Goal: Task Accomplishment & Management: Complete application form

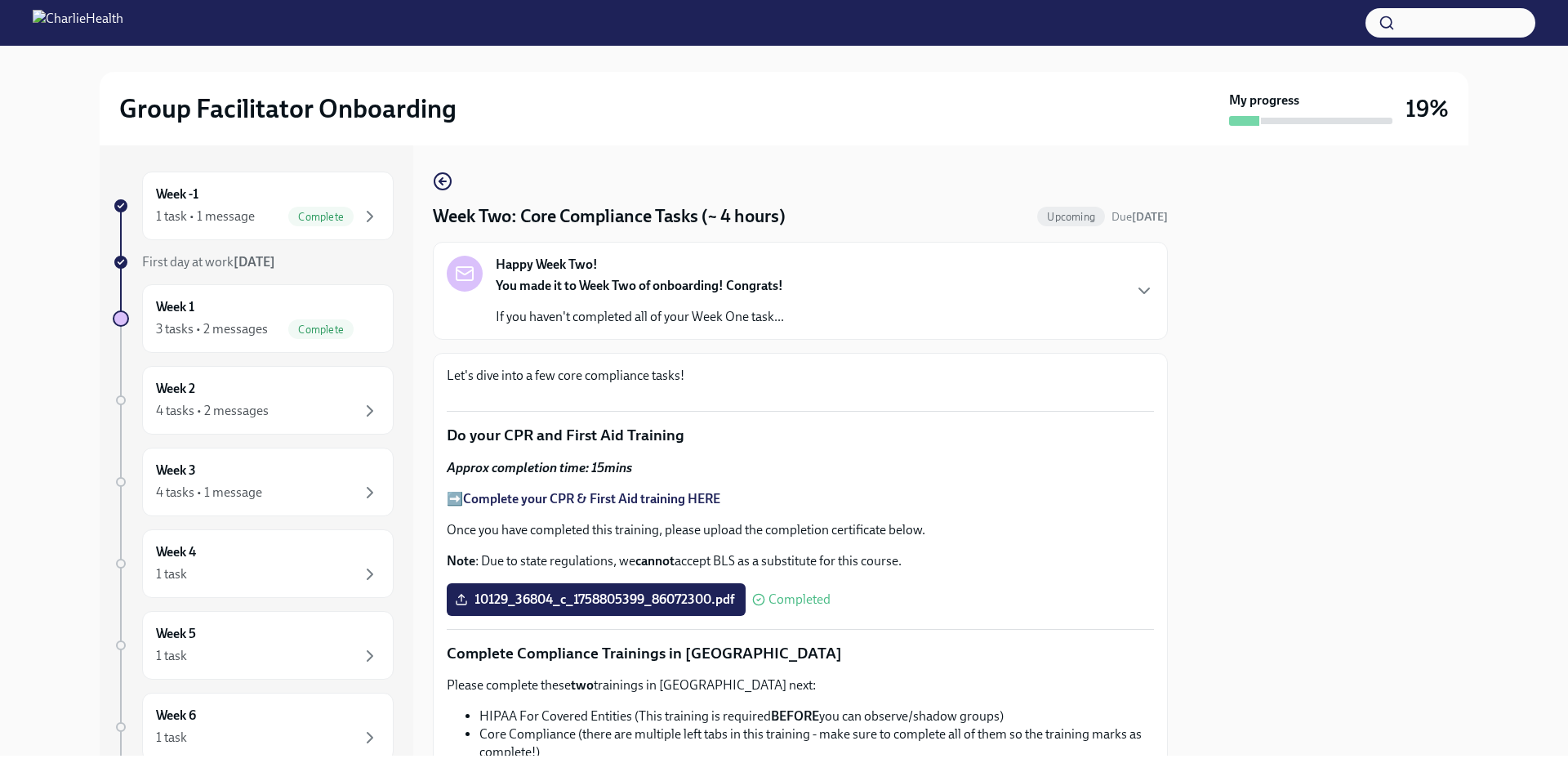
scroll to position [920, 0]
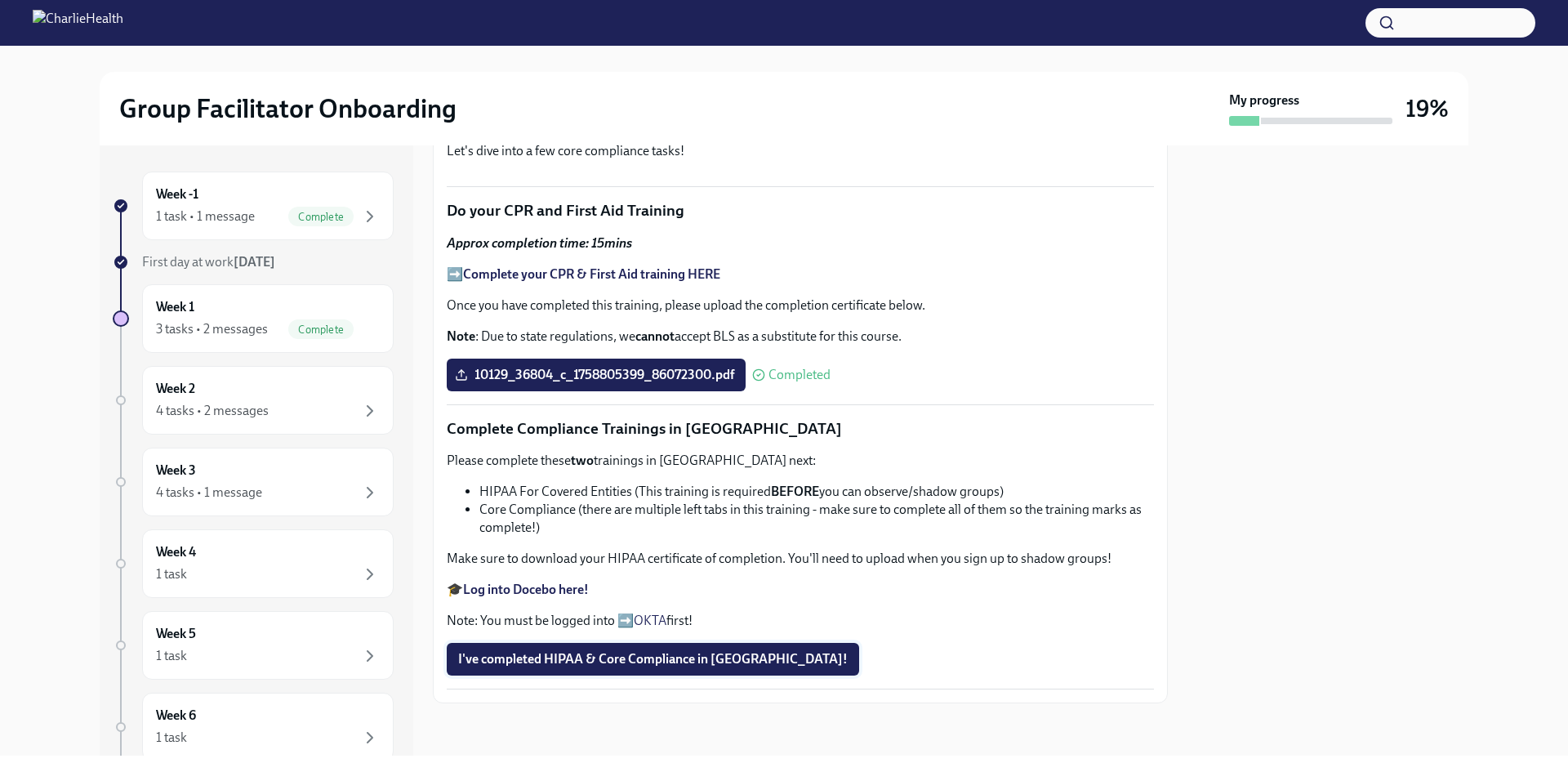
click at [700, 669] on button "I've completed HIPAA & Core Compliance in [GEOGRAPHIC_DATA]!" at bounding box center [653, 660] width 412 height 33
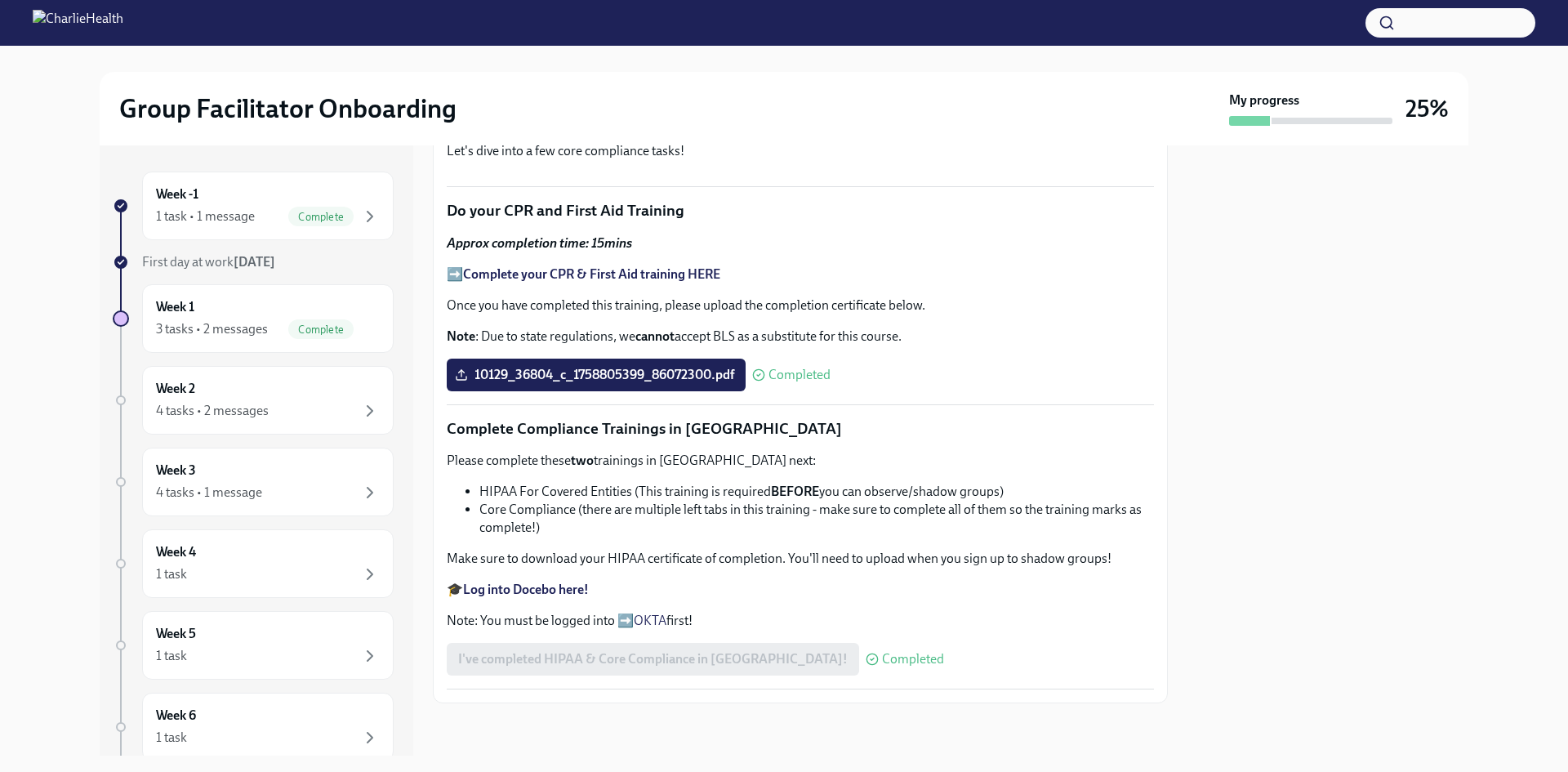
scroll to position [0, 0]
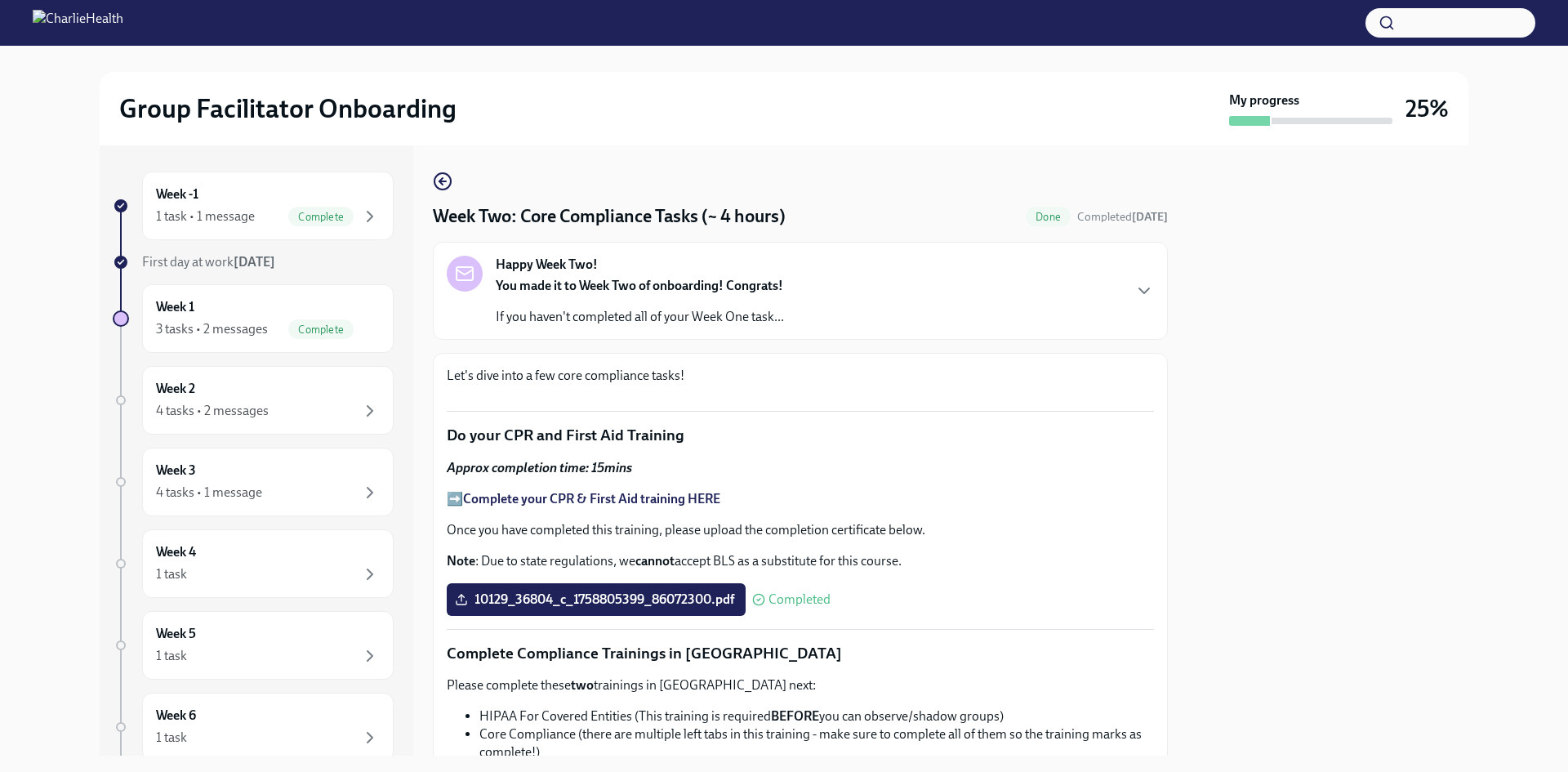
click at [580, 325] on p "If you haven't completed all of your Week One task..." at bounding box center [640, 317] width 288 height 18
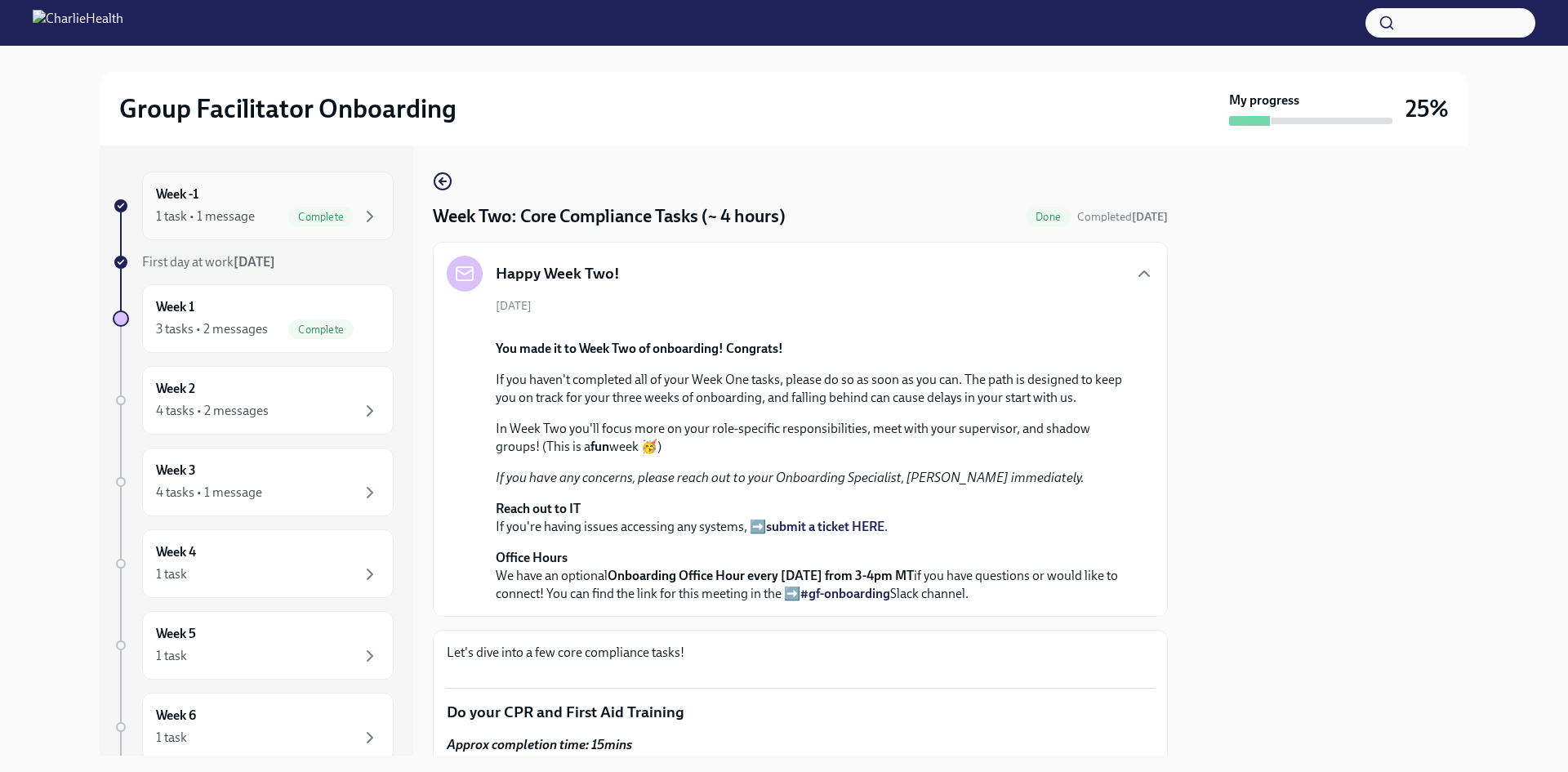
click at [231, 217] on div "1 task • 1 message" at bounding box center [205, 217] width 99 height 18
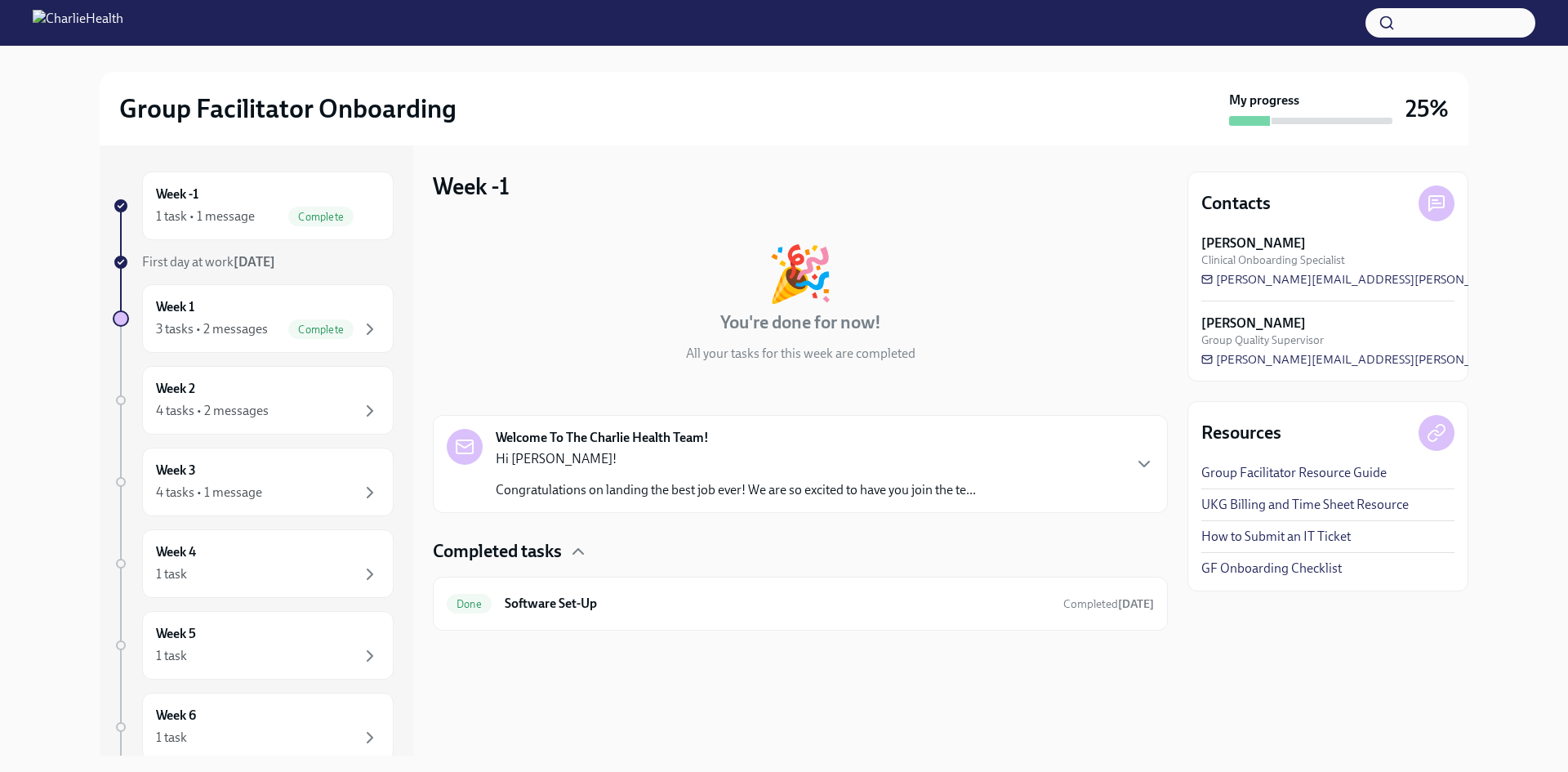
click at [622, 479] on div "Hi [PERSON_NAME]! Congratulations on landing the best job ever! We are so excit…" at bounding box center [736, 475] width 480 height 49
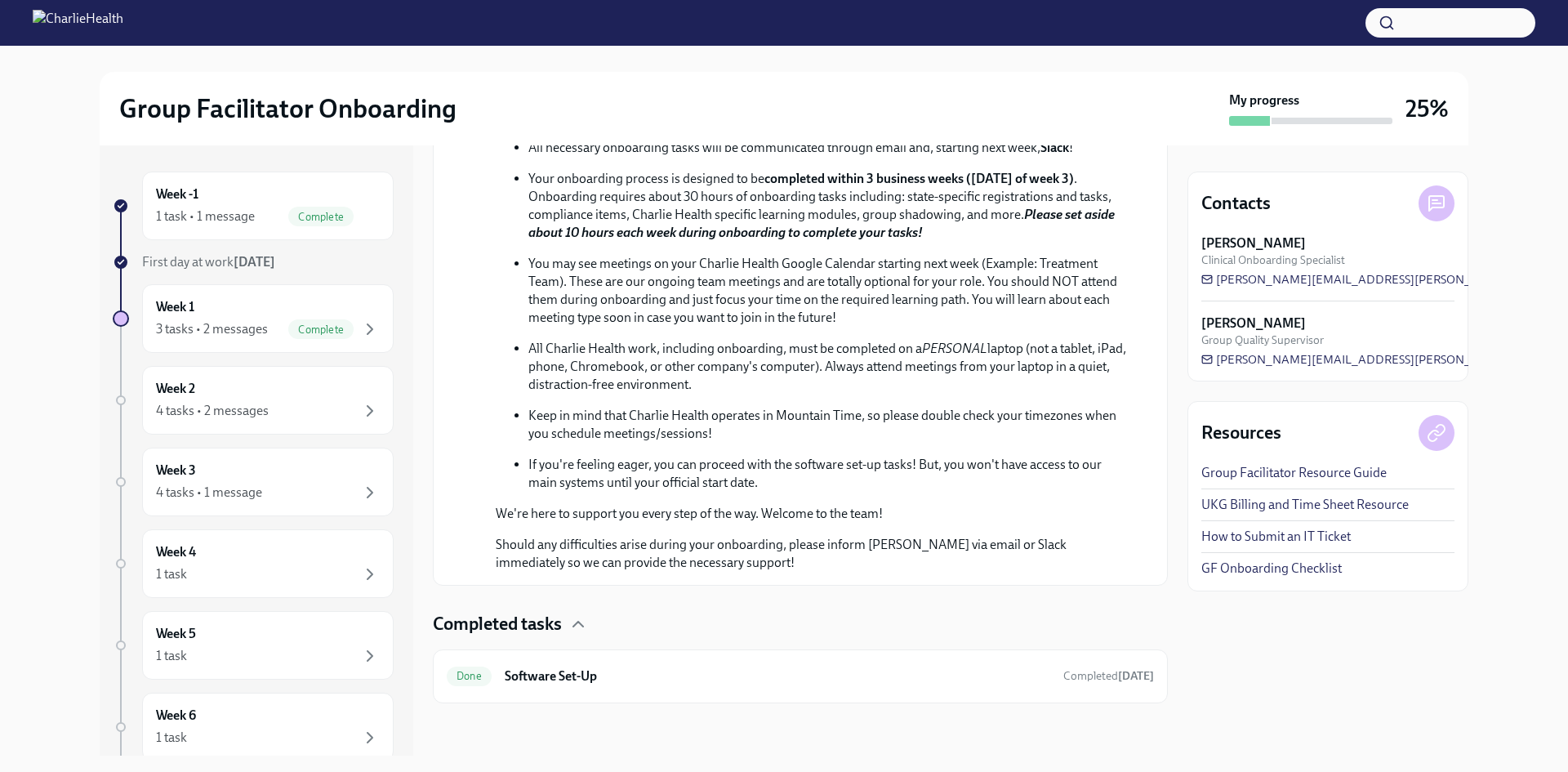
scroll to position [711, 0]
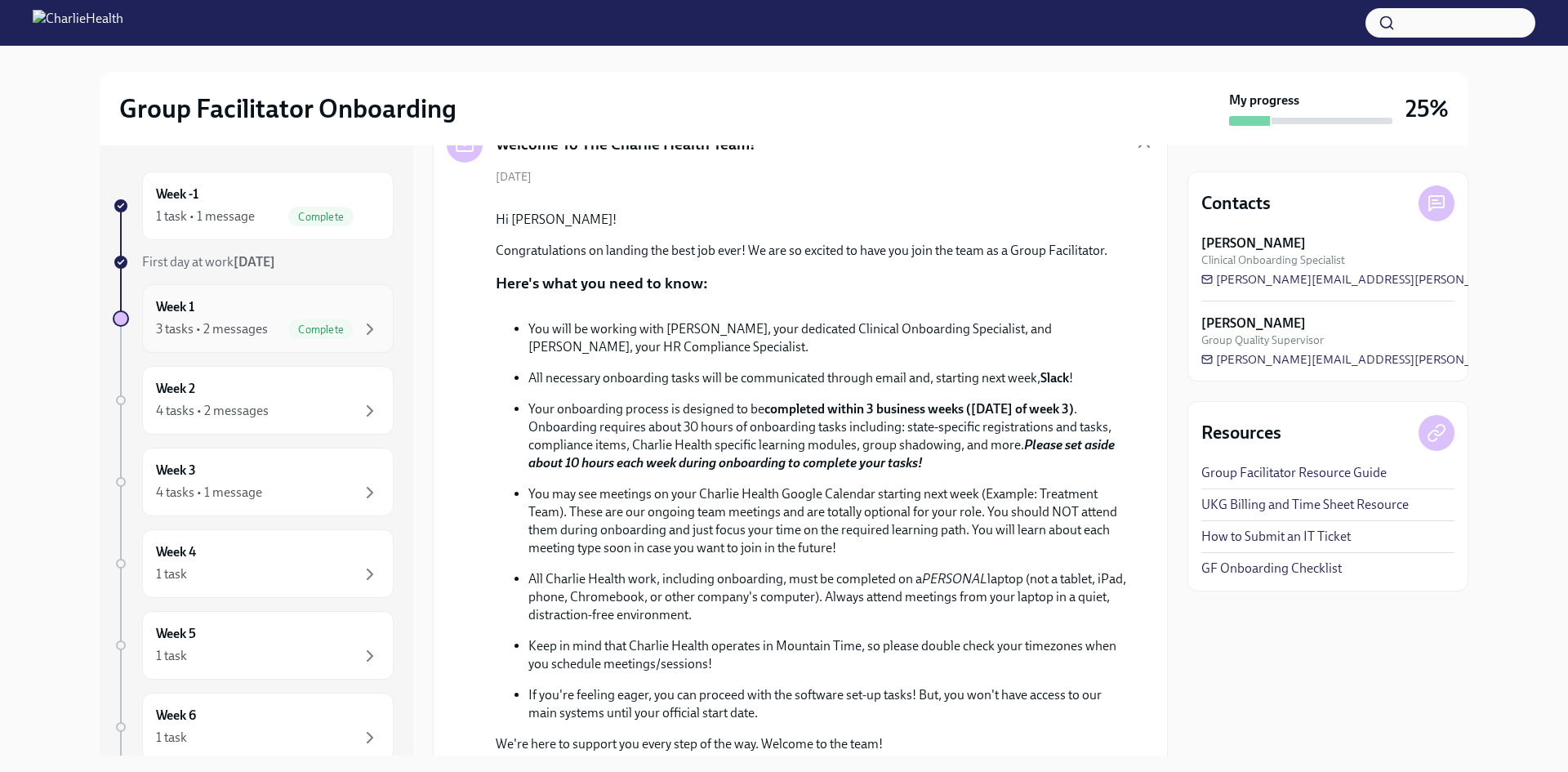
click at [257, 313] on div "Week 1 3 tasks • 2 messages Complete" at bounding box center [268, 319] width 224 height 41
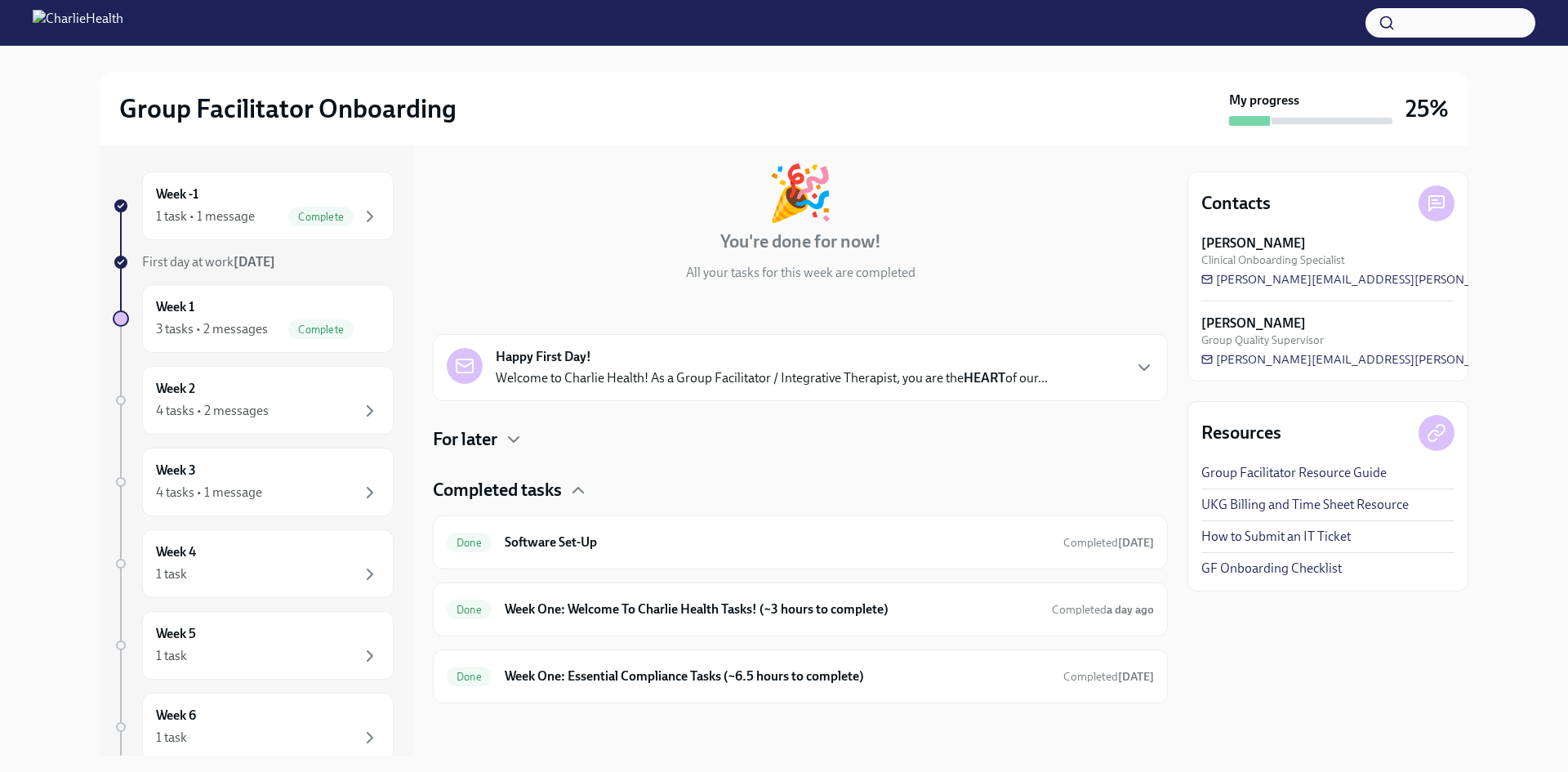
click at [633, 374] on p "Welcome to Charlie Health! As a Group Facilitator / Integrative Therapist, you …" at bounding box center [772, 378] width 552 height 18
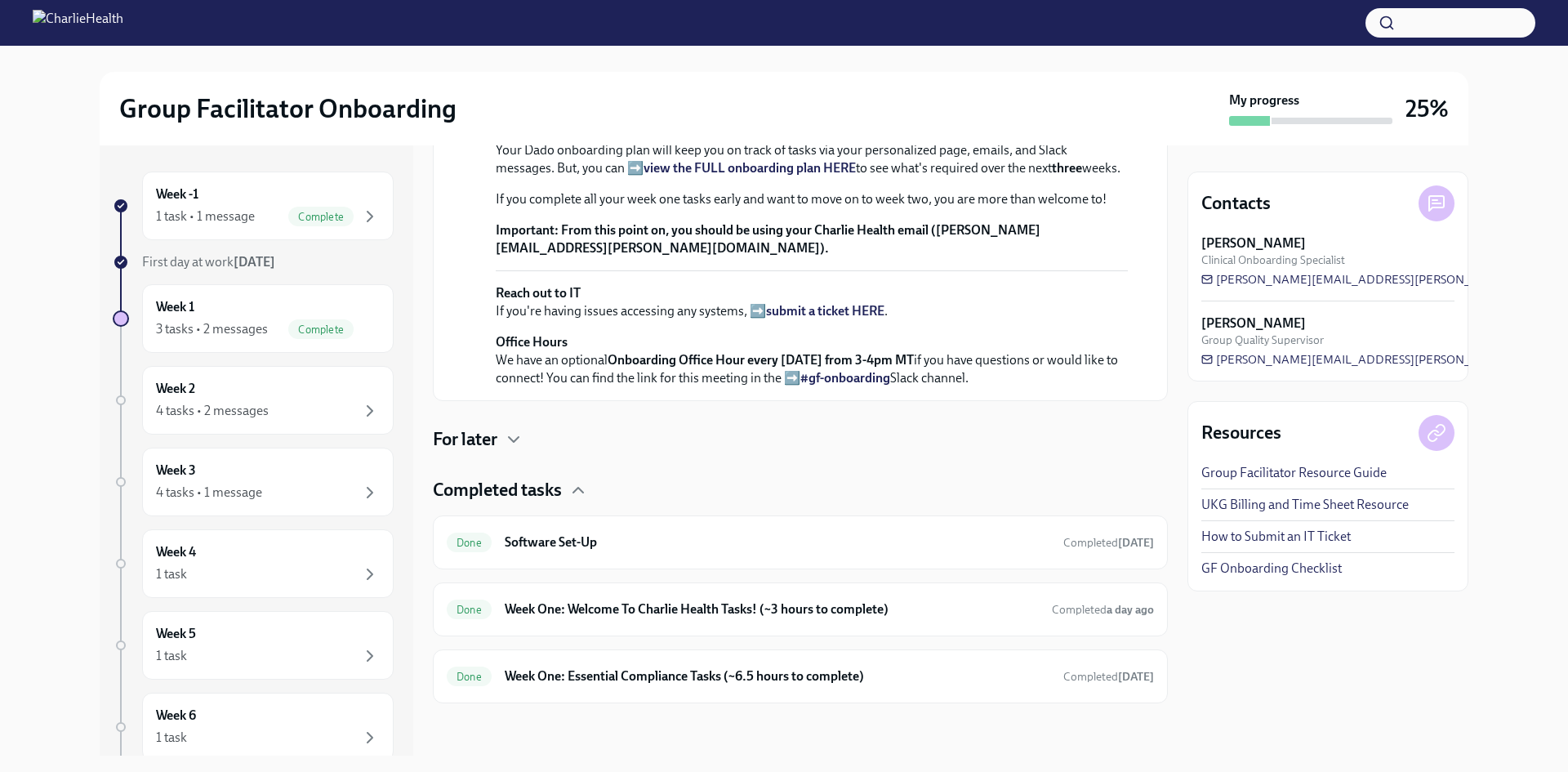
scroll to position [629, 0]
click at [222, 393] on div "Week 2 4 tasks • 2 messages" at bounding box center [268, 401] width 224 height 41
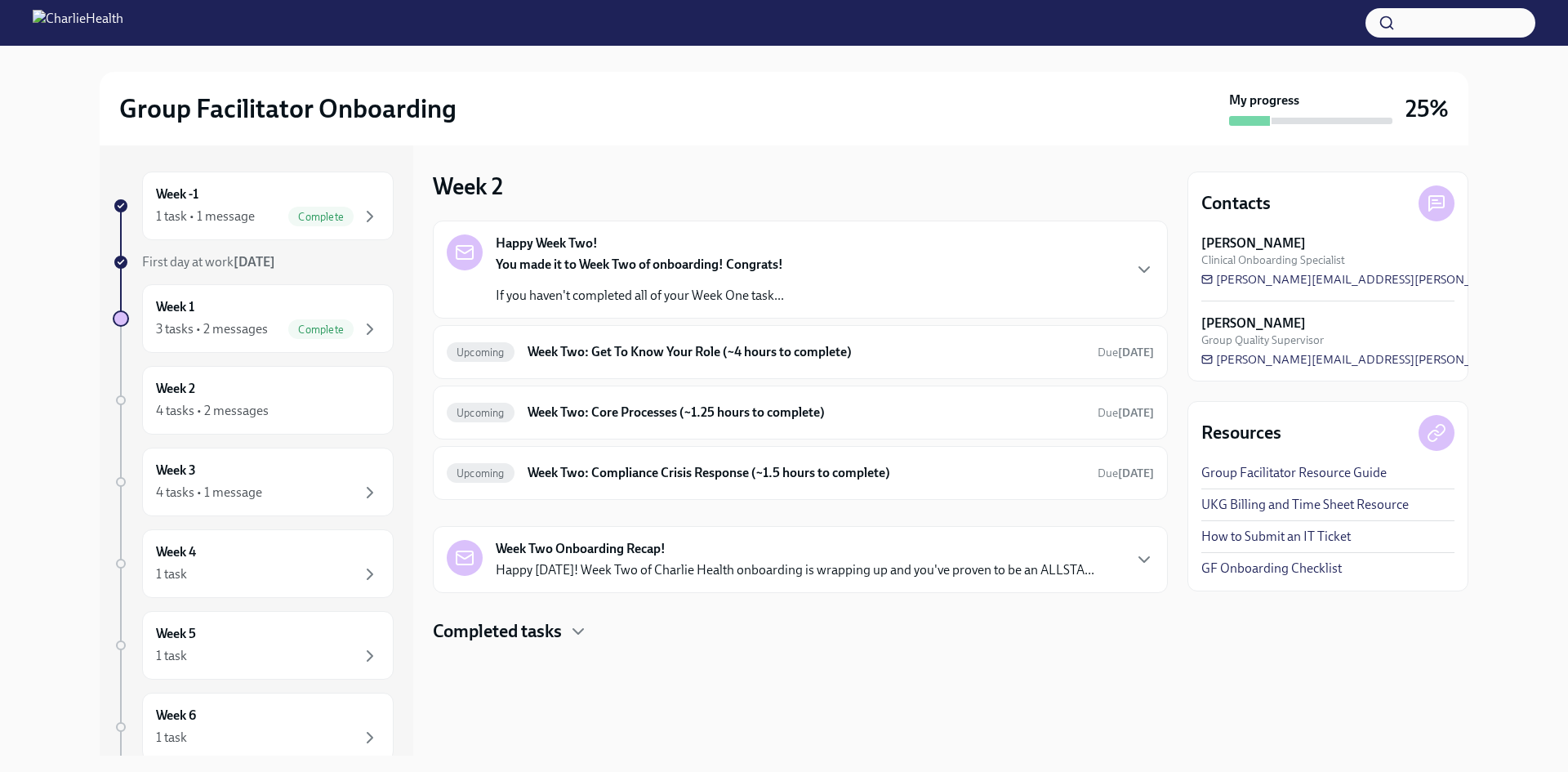
click at [664, 259] on strong "You made it to Week Two of onboarding! Congrats!" at bounding box center [640, 264] width 287 height 15
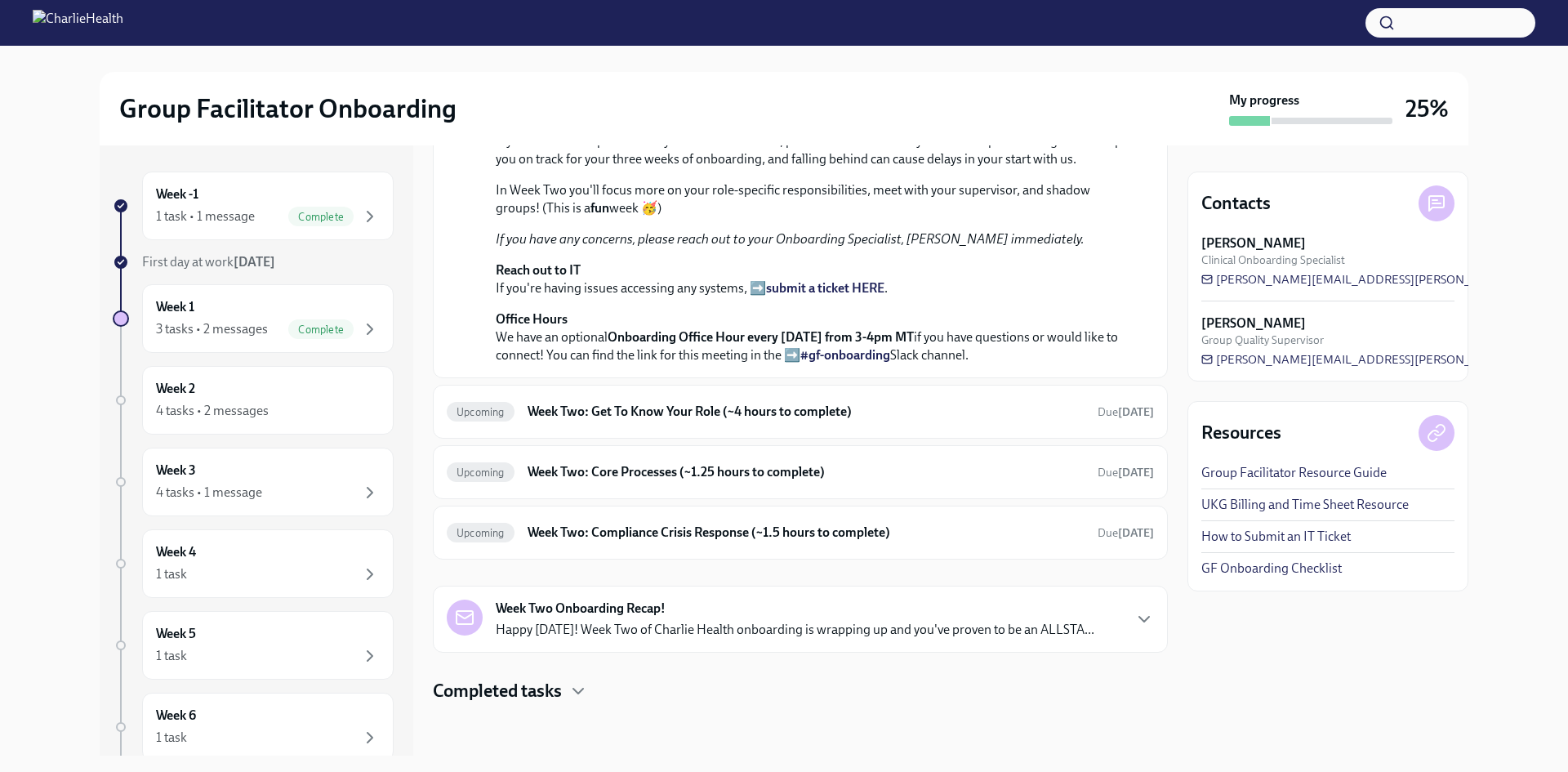
scroll to position [498, 0]
click at [653, 417] on h6 "Week Two: Get To Know Your Role (~4 hours to complete)" at bounding box center [806, 411] width 557 height 18
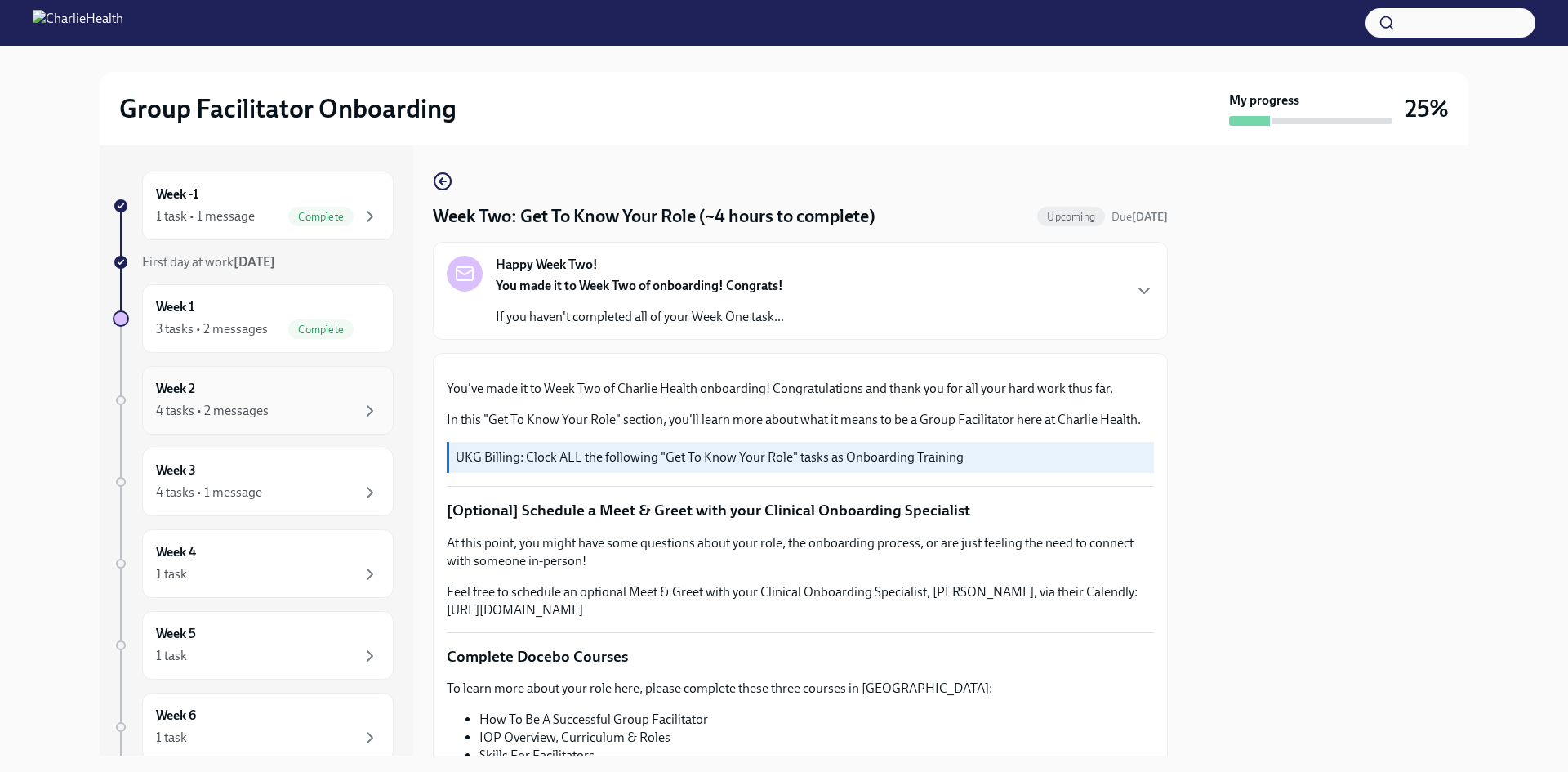
click at [244, 410] on div "4 tasks • 2 messages" at bounding box center [212, 411] width 112 height 18
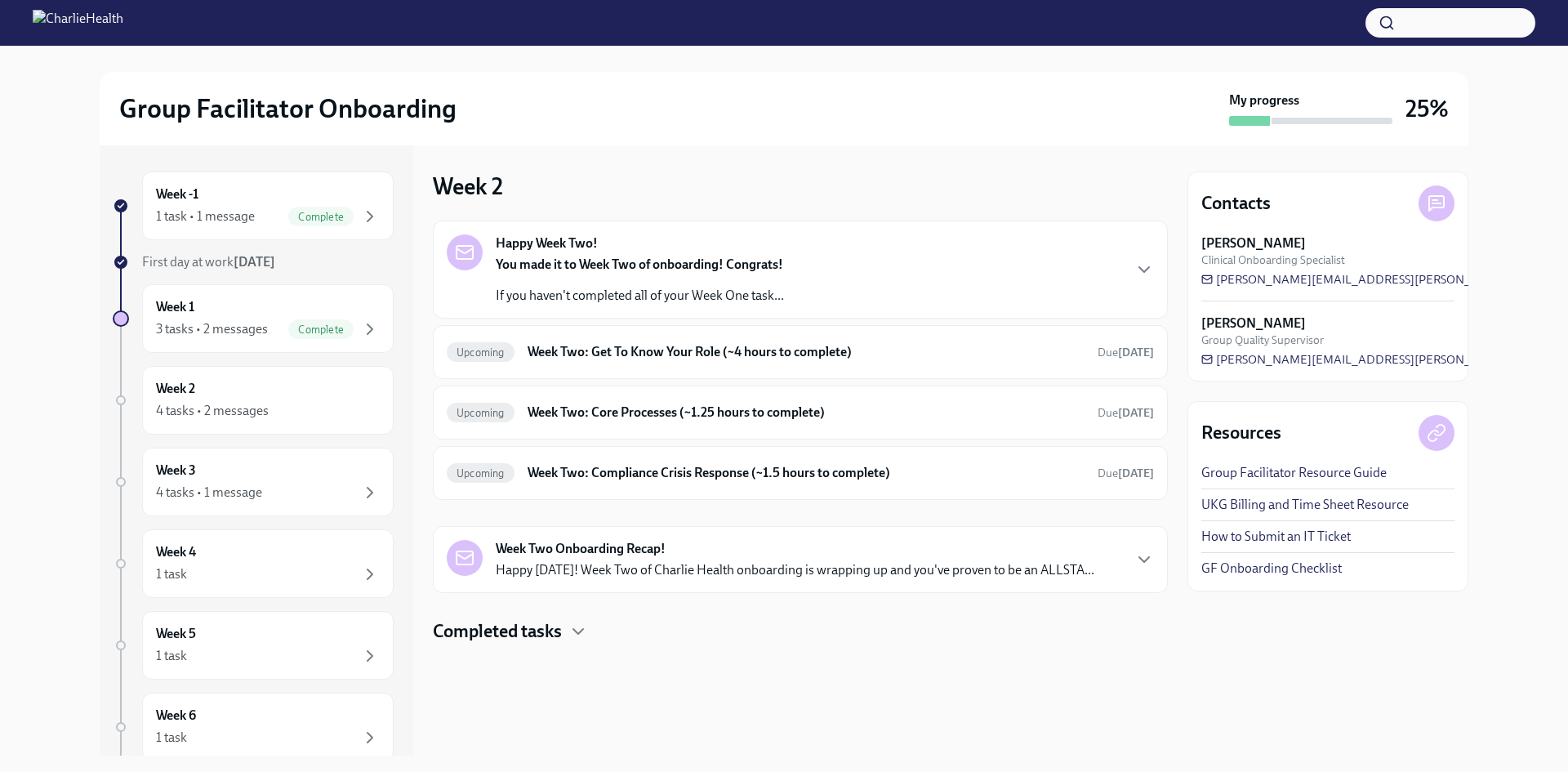
click at [541, 627] on h4 "Completed tasks" at bounding box center [497, 631] width 129 height 24
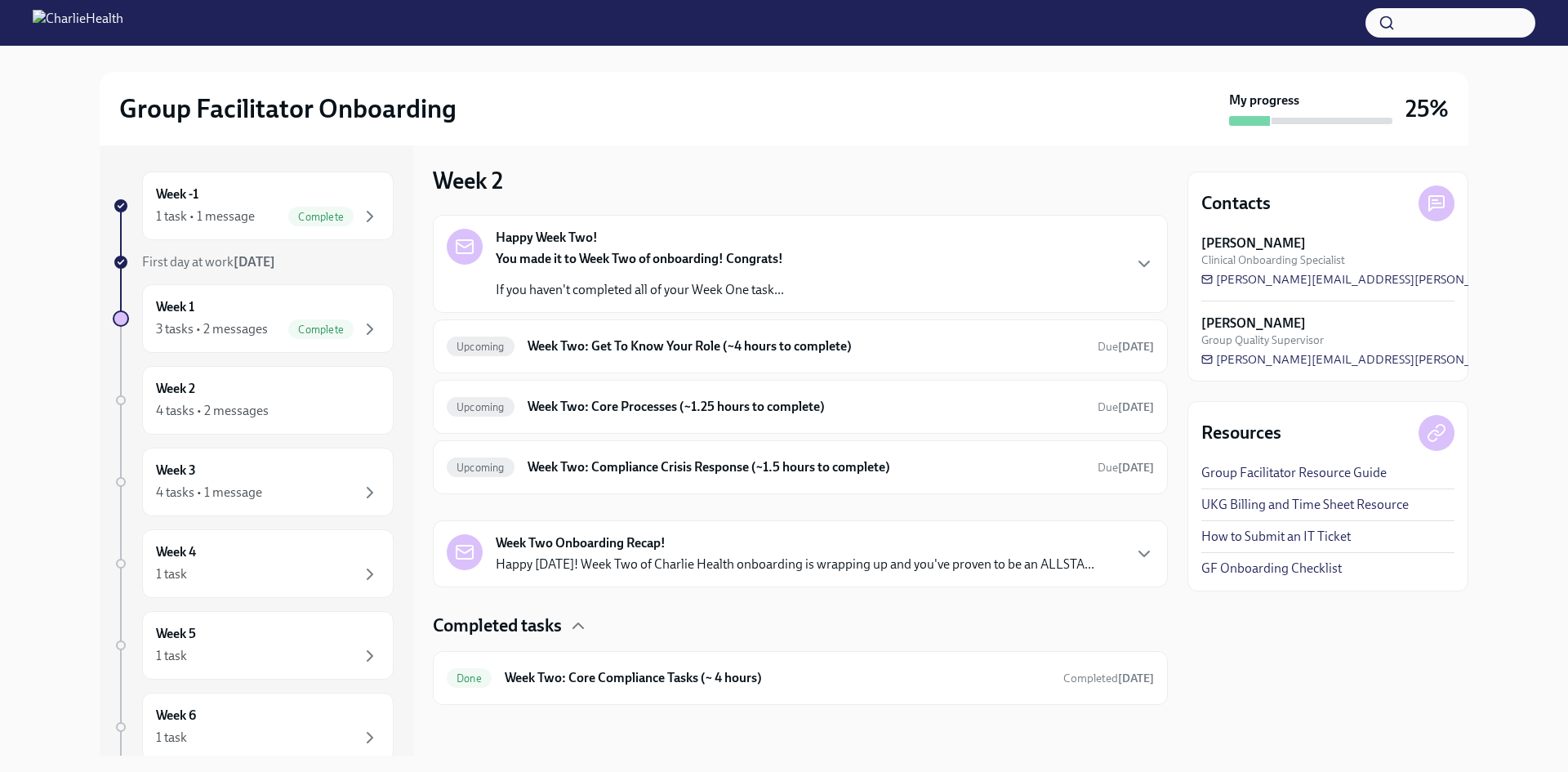
scroll to position [7, 0]
click at [647, 667] on div "Done Week Two: Core Compliance Tasks (~ 4 hours) Completed [DATE]" at bounding box center [800, 677] width 707 height 26
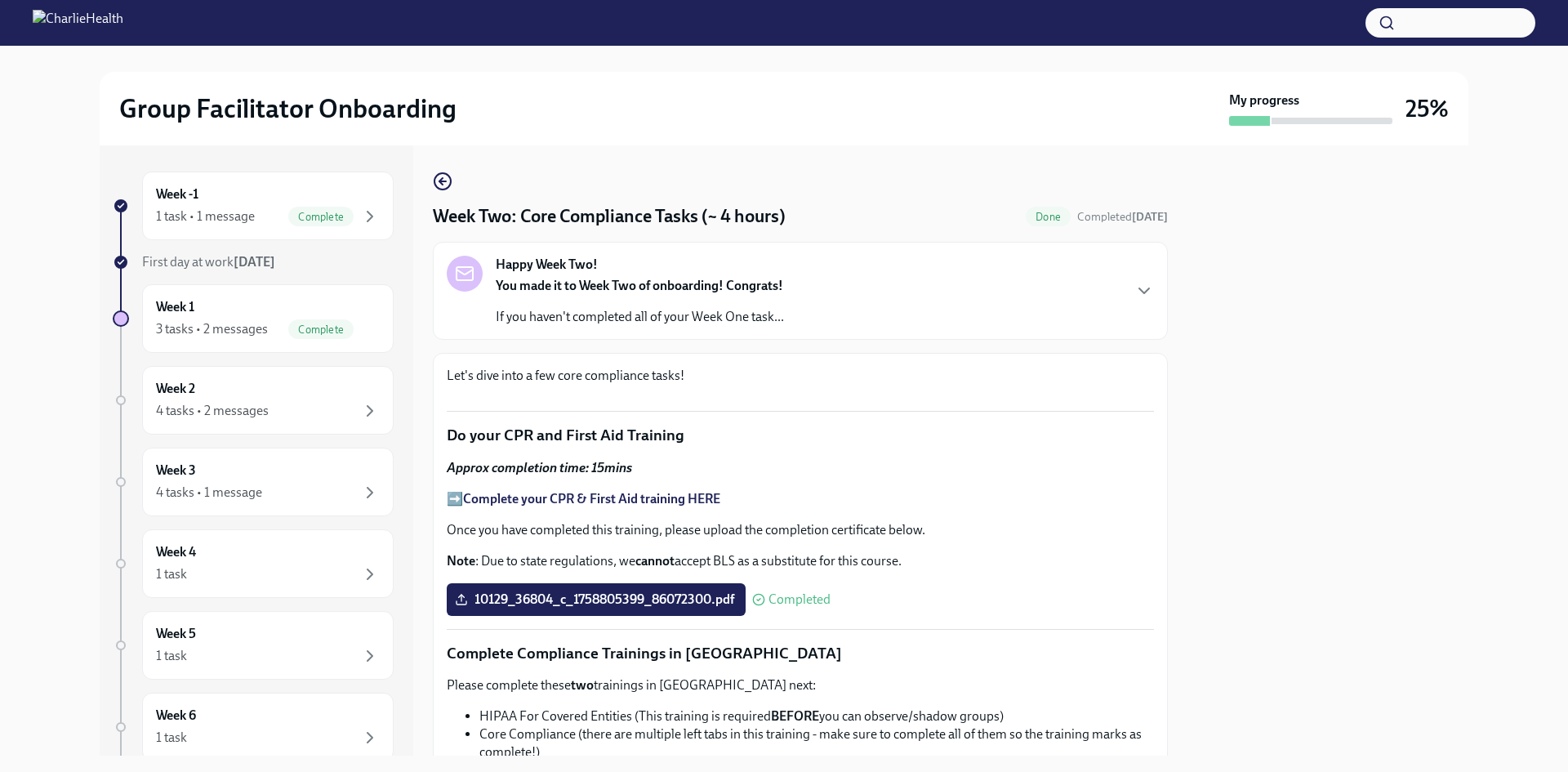
click at [575, 296] on div "You made it to Week Two of onboarding! Congrats! If you haven't completed all o…" at bounding box center [640, 301] width 288 height 49
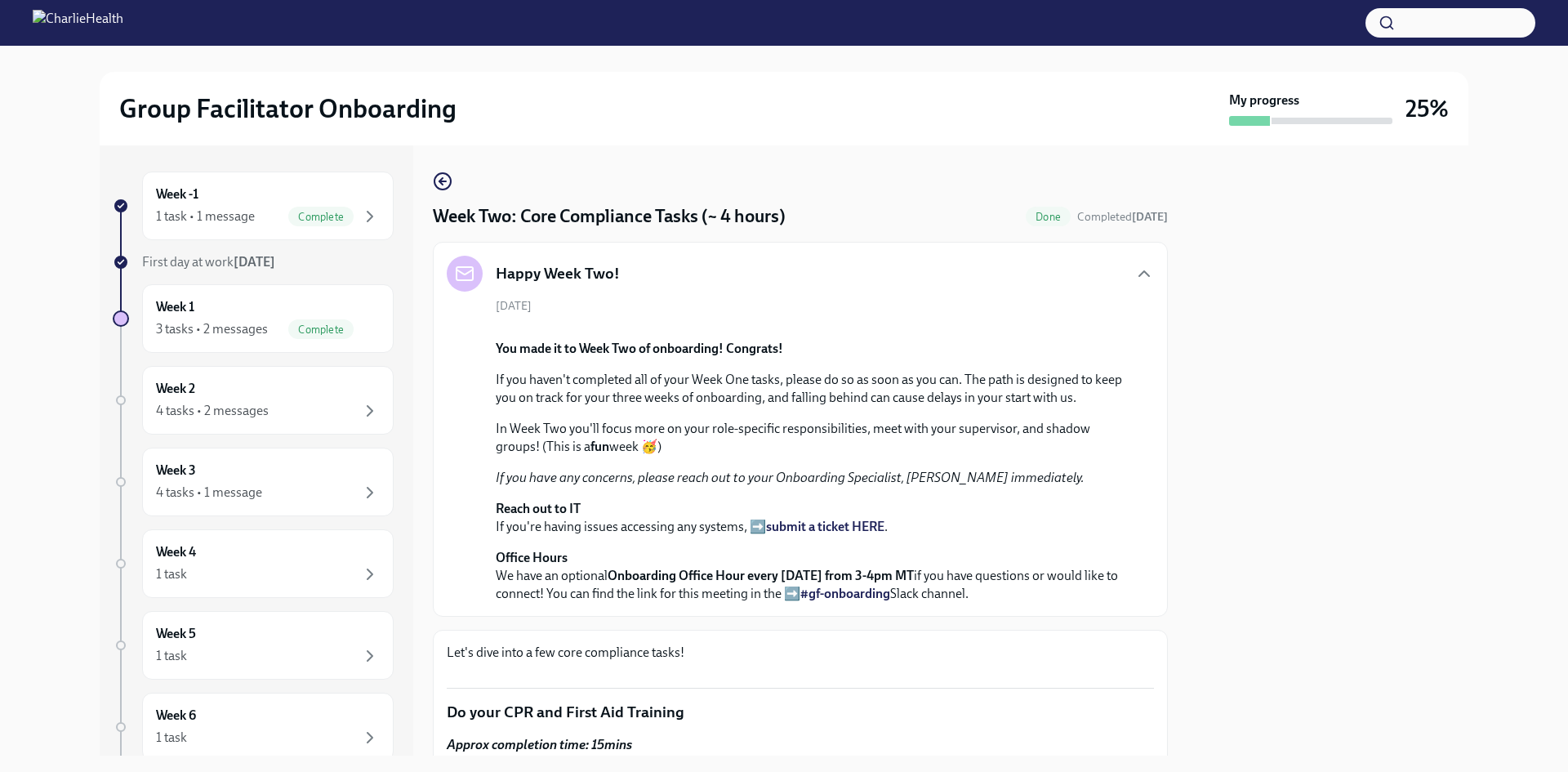
click at [1128, 263] on div "Happy Week Two!" at bounding box center [800, 274] width 707 height 36
click at [1135, 269] on icon "button" at bounding box center [1144, 274] width 20 height 20
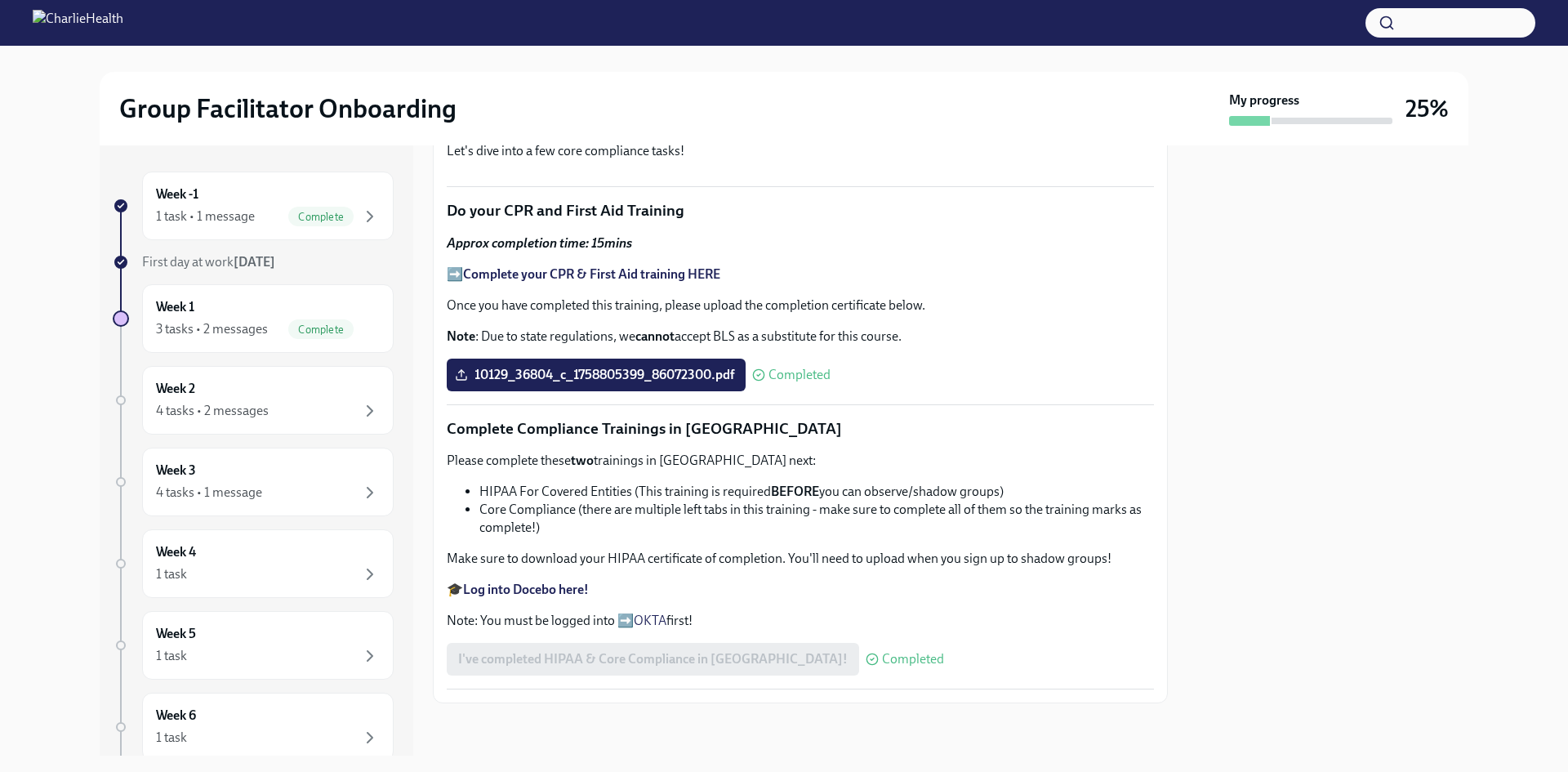
scroll to position [103, 0]
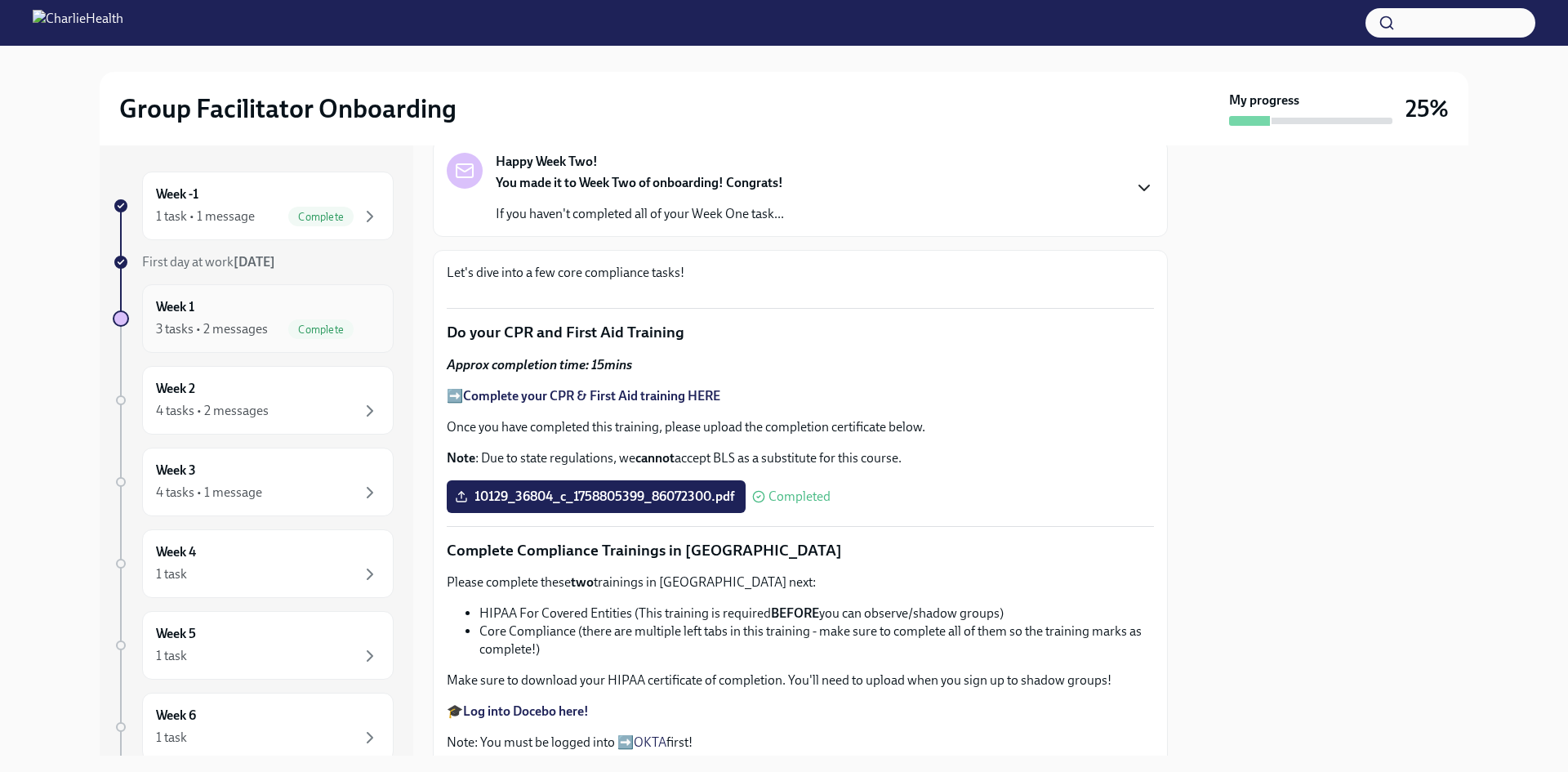
click at [347, 322] on div "Complete" at bounding box center [334, 329] width 92 height 20
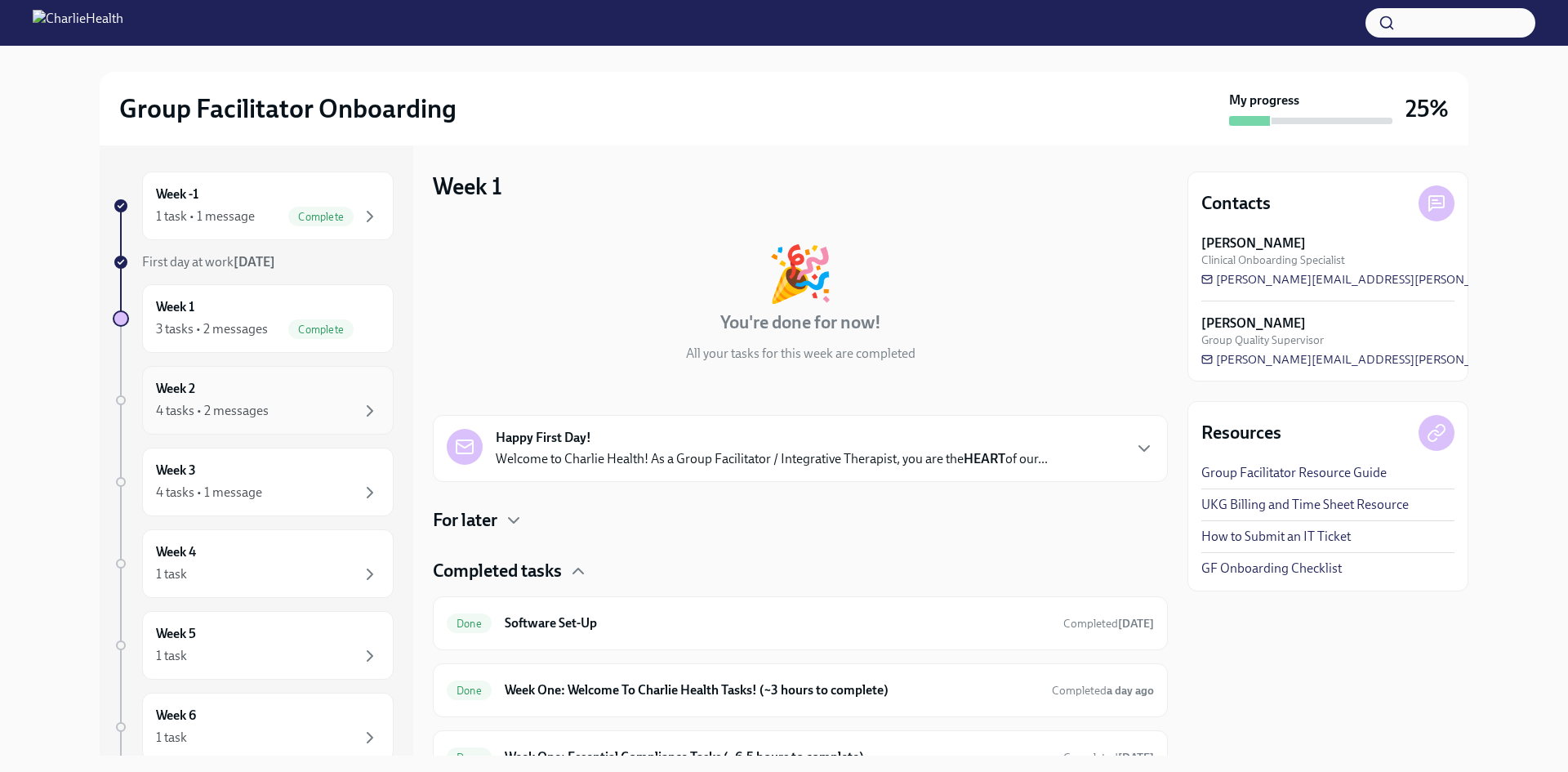
click at [240, 414] on div "4 tasks • 2 messages" at bounding box center [212, 411] width 112 height 18
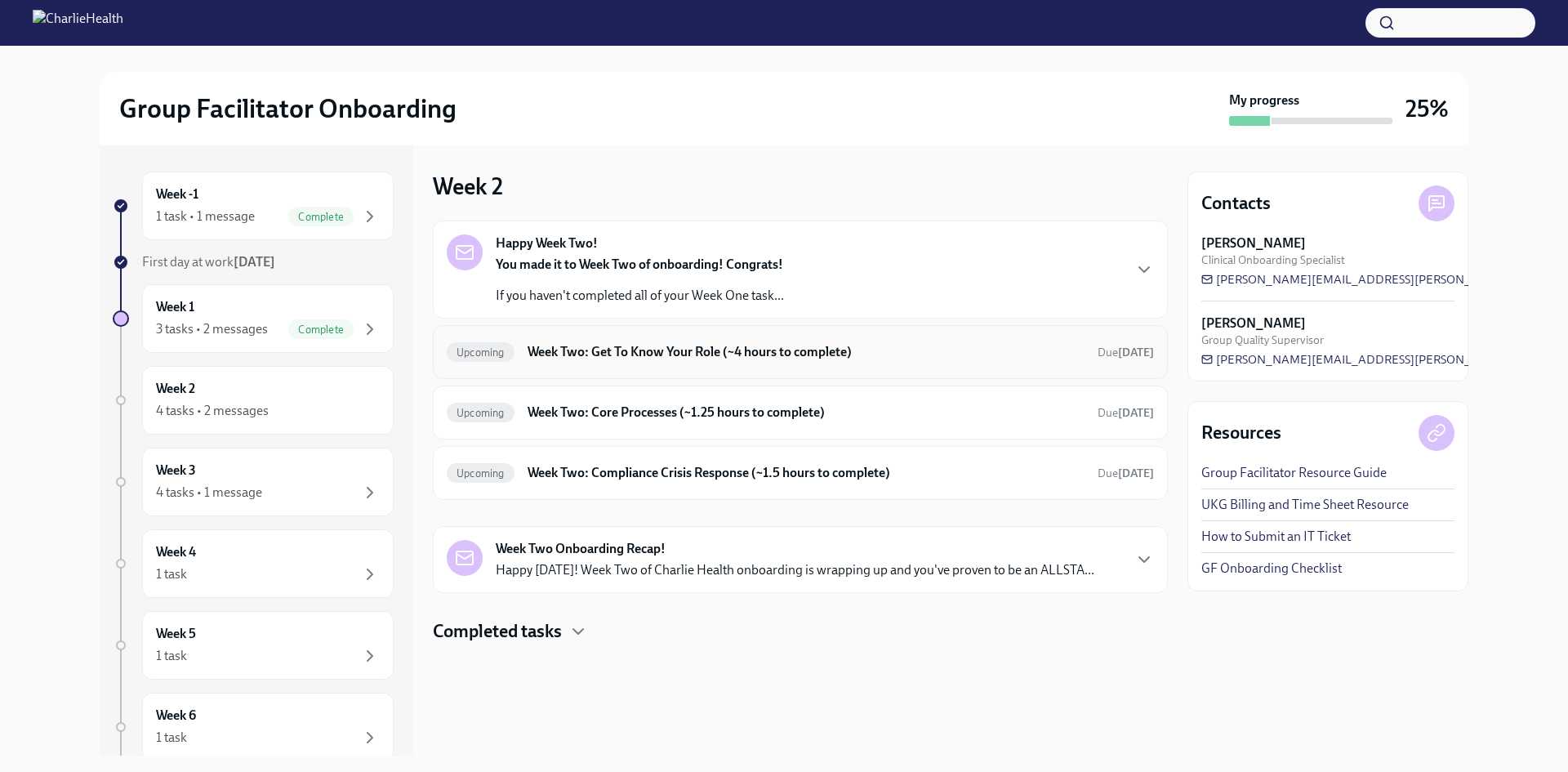
click at [707, 354] on h6 "Week Two: Get To Know Your Role (~4 hours to complete)" at bounding box center [806, 353] width 557 height 18
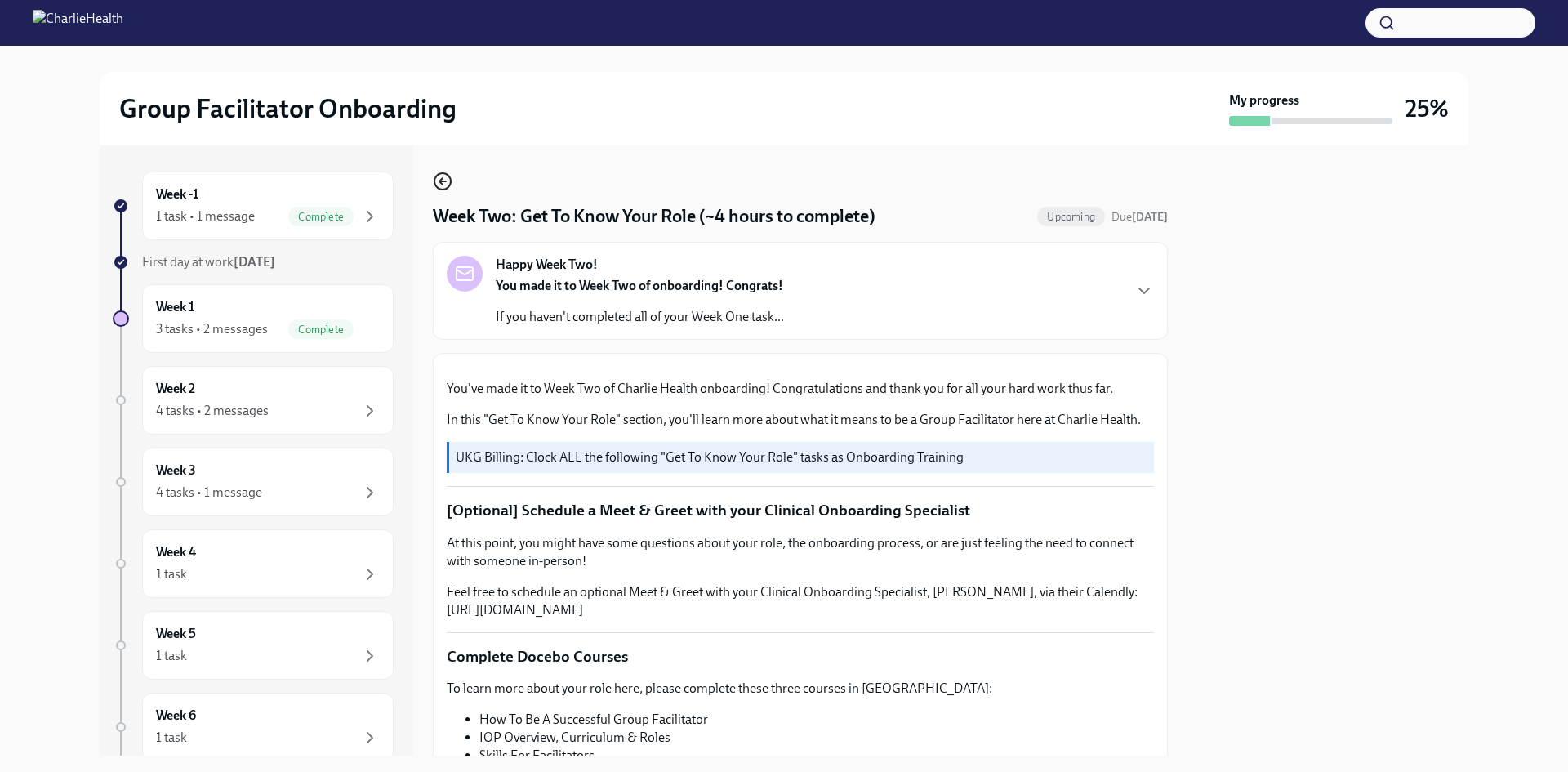
click at [449, 183] on icon "button" at bounding box center [442, 181] width 20 height 20
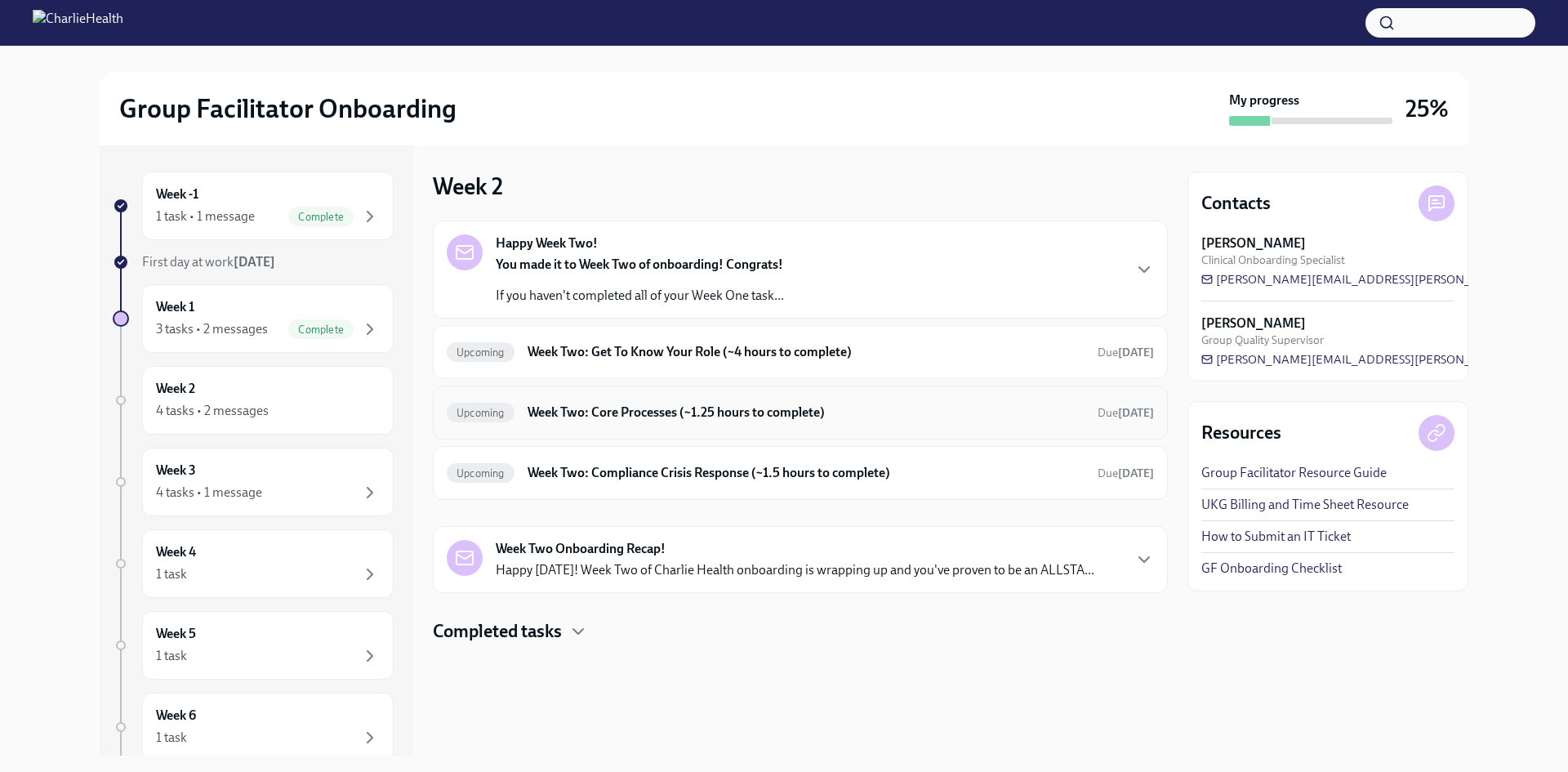
click at [605, 414] on h6 "Week Two: Core Processes (~1.25 hours to complete)" at bounding box center [806, 412] width 557 height 18
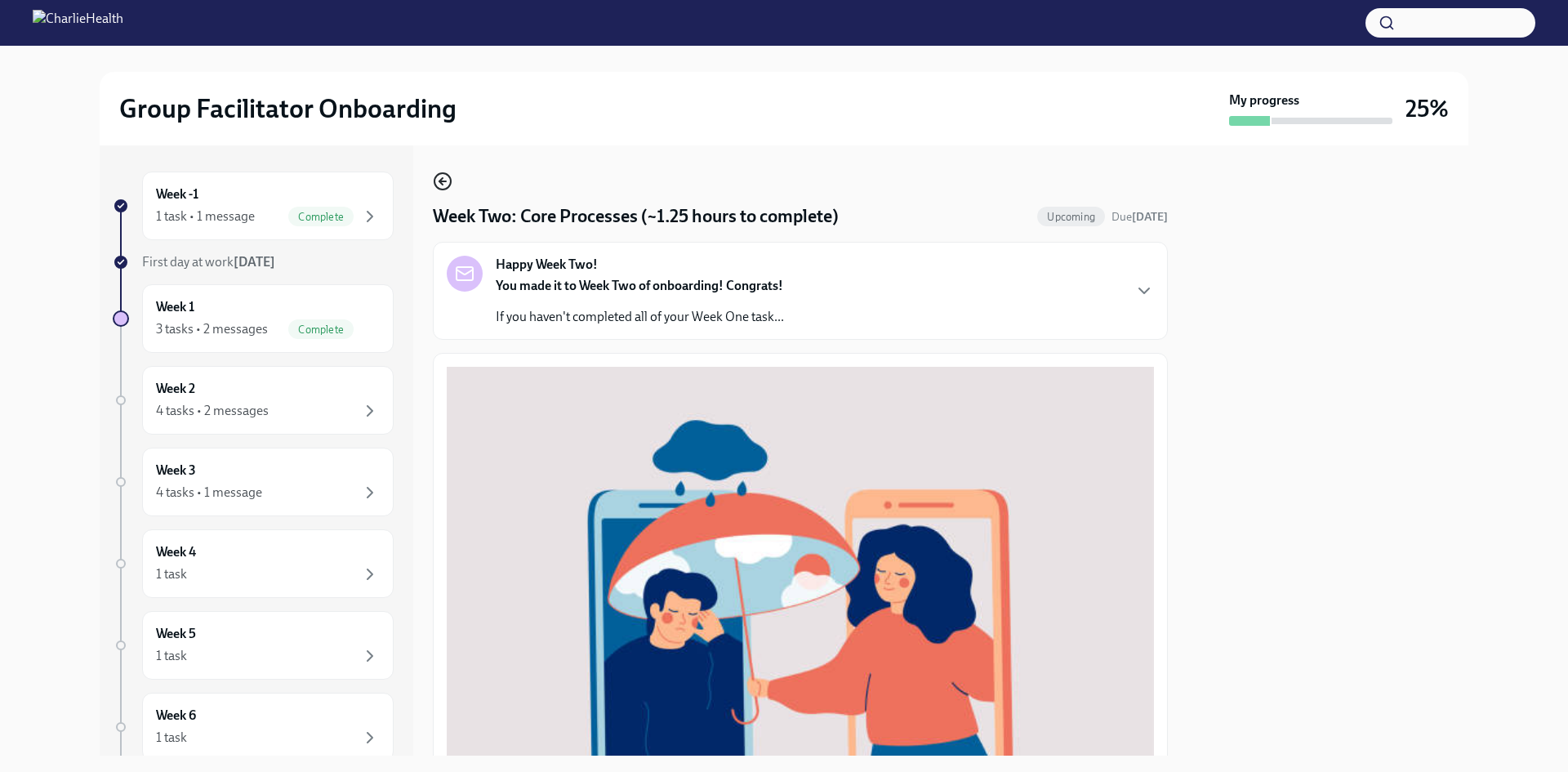
click at [442, 175] on icon "button" at bounding box center [442, 181] width 20 height 20
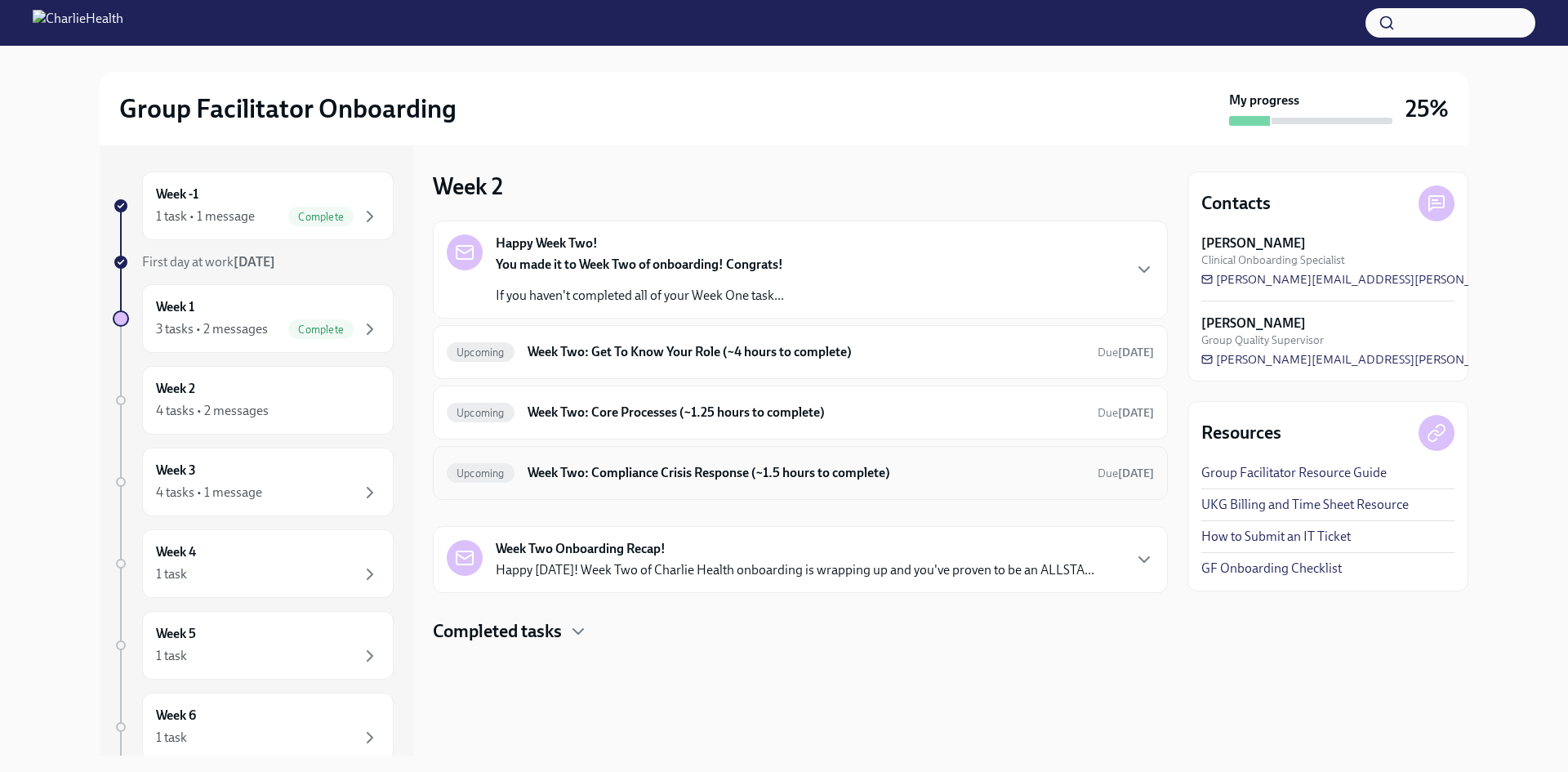
click at [566, 469] on h6 "Week Two: Compliance Crisis Response (~1.5 hours to complete)" at bounding box center [806, 473] width 557 height 18
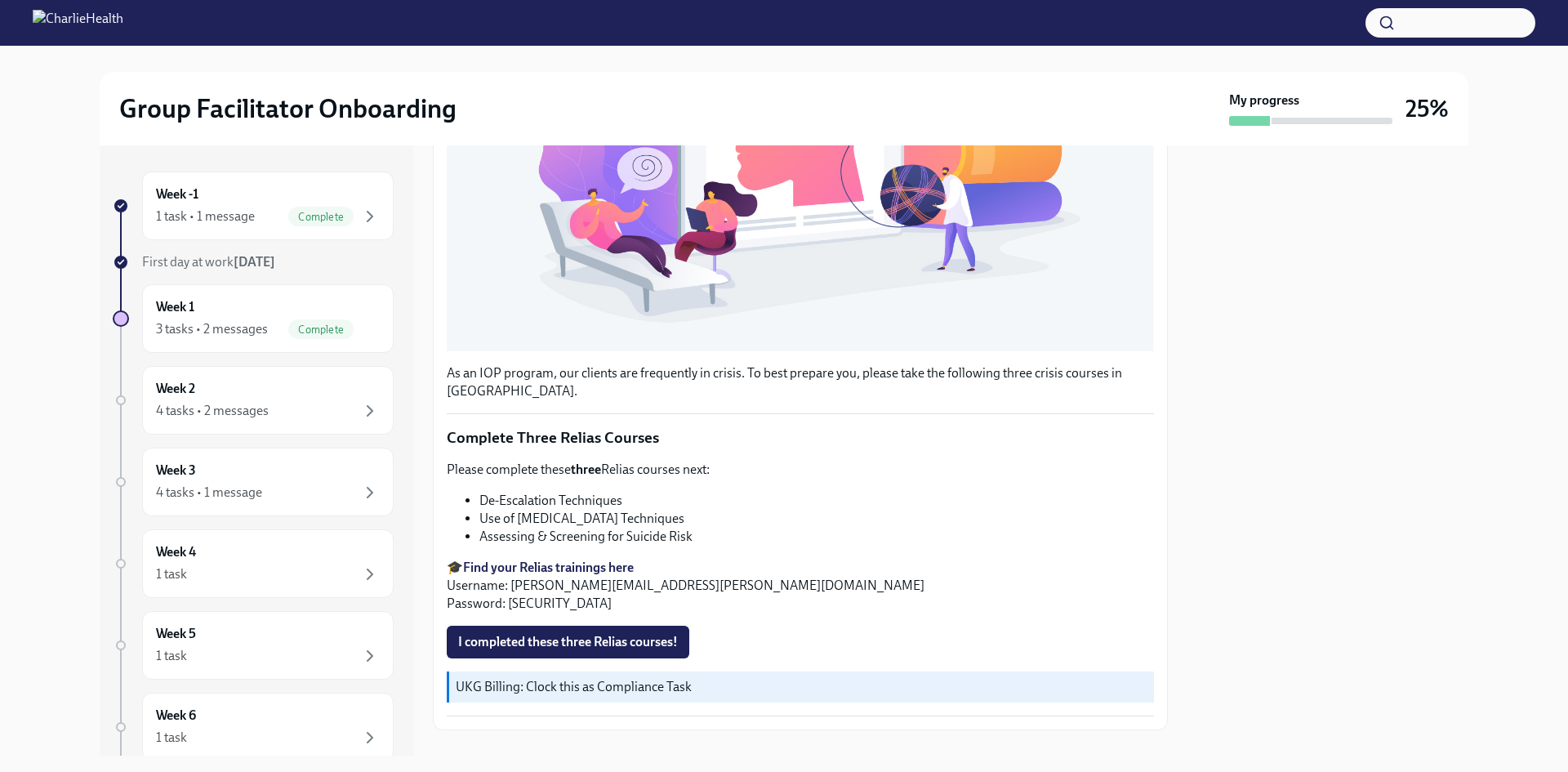
scroll to position [461, 0]
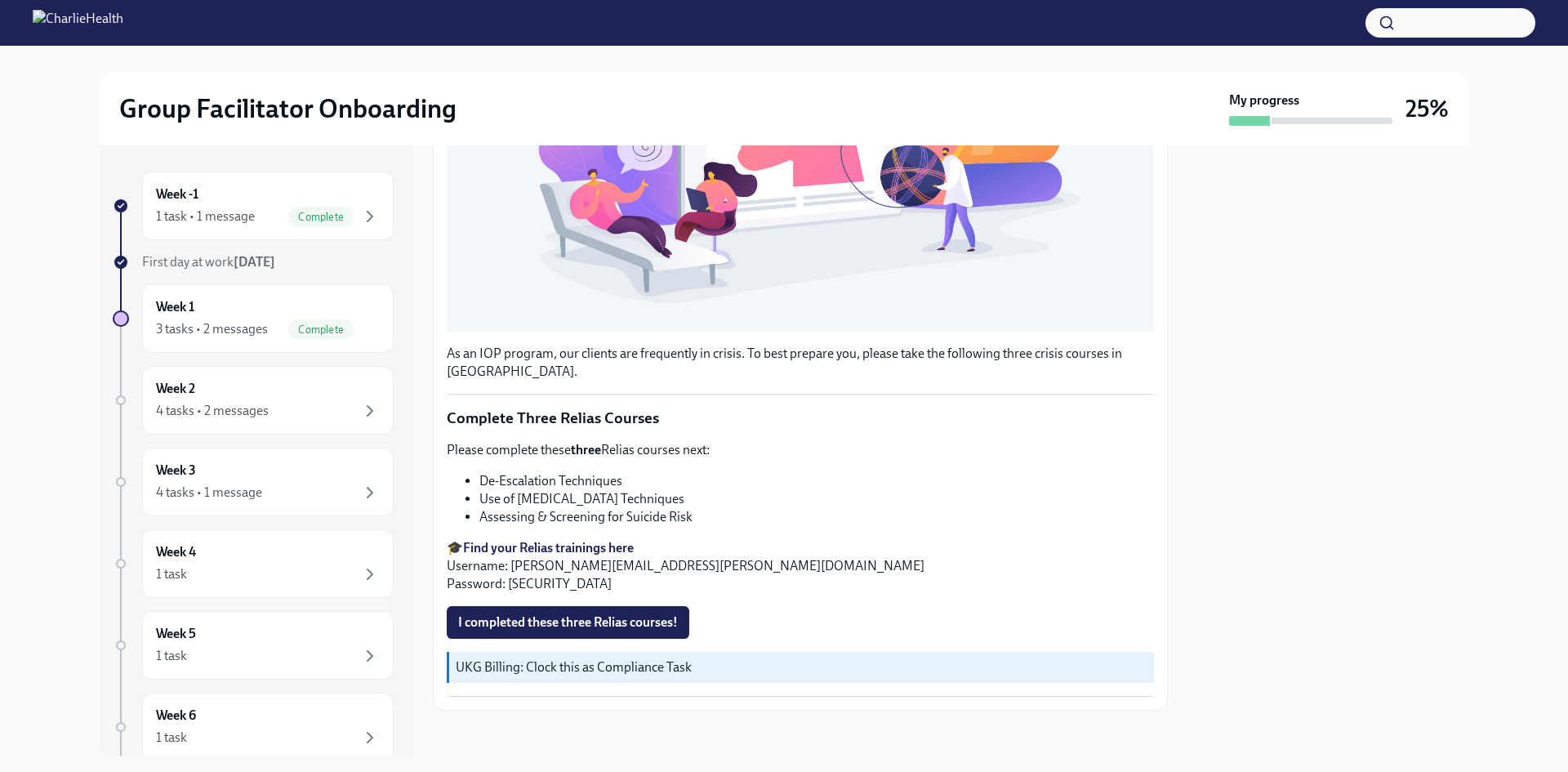
click at [1315, 499] on div at bounding box center [1327, 451] width 281 height 610
